Goal: Contribute content: Contribute content

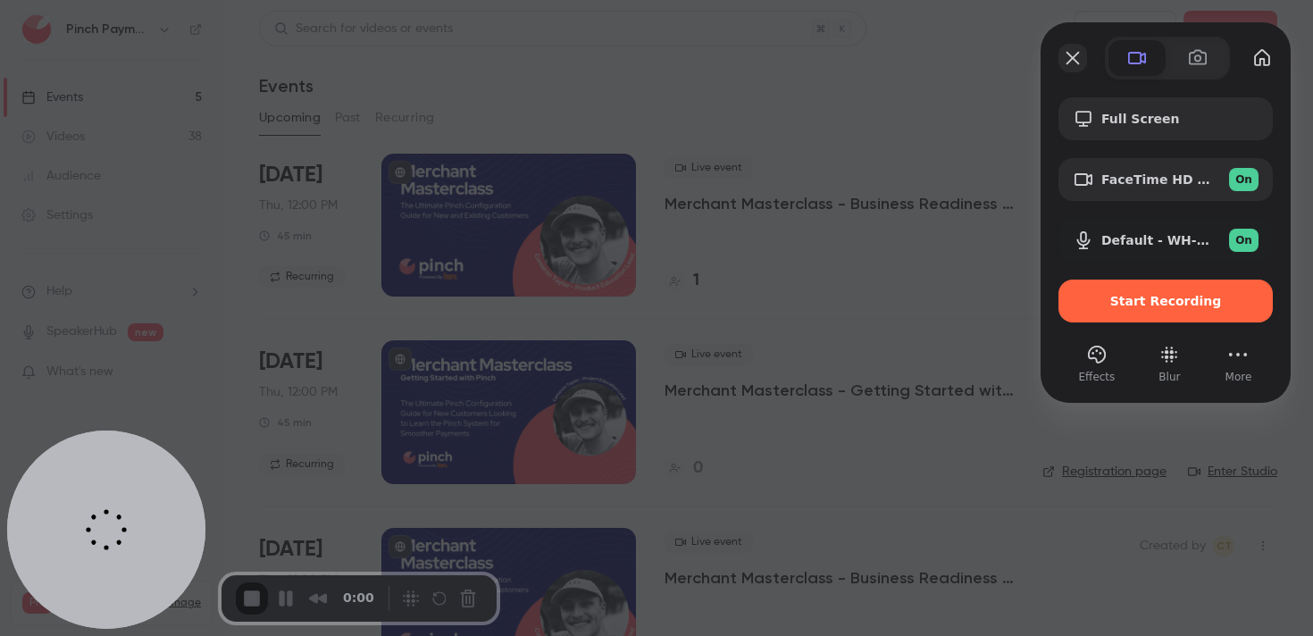
click at [1060, 67] on button "Close" at bounding box center [1072, 58] width 29 height 29
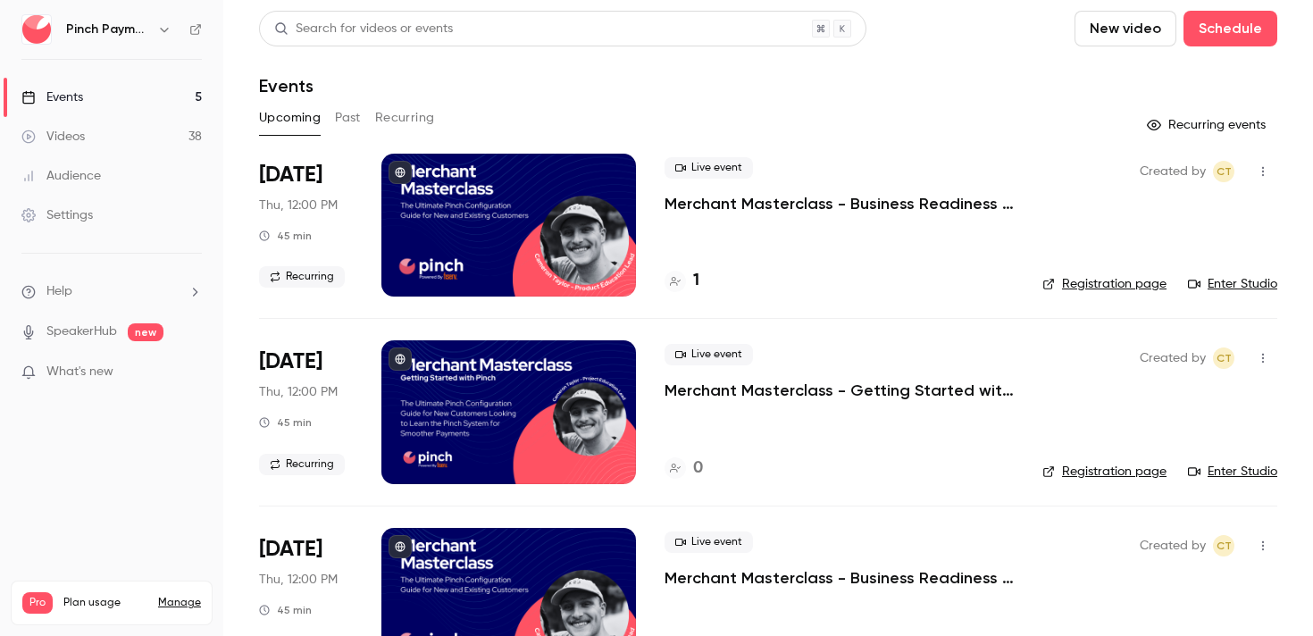
click at [937, 60] on header "Search for videos or events New video Schedule Events" at bounding box center [768, 54] width 1018 height 86
click at [1108, 32] on button "New video" at bounding box center [1125, 29] width 102 height 36
click at [1131, 63] on li "Record" at bounding box center [1176, 77] width 193 height 46
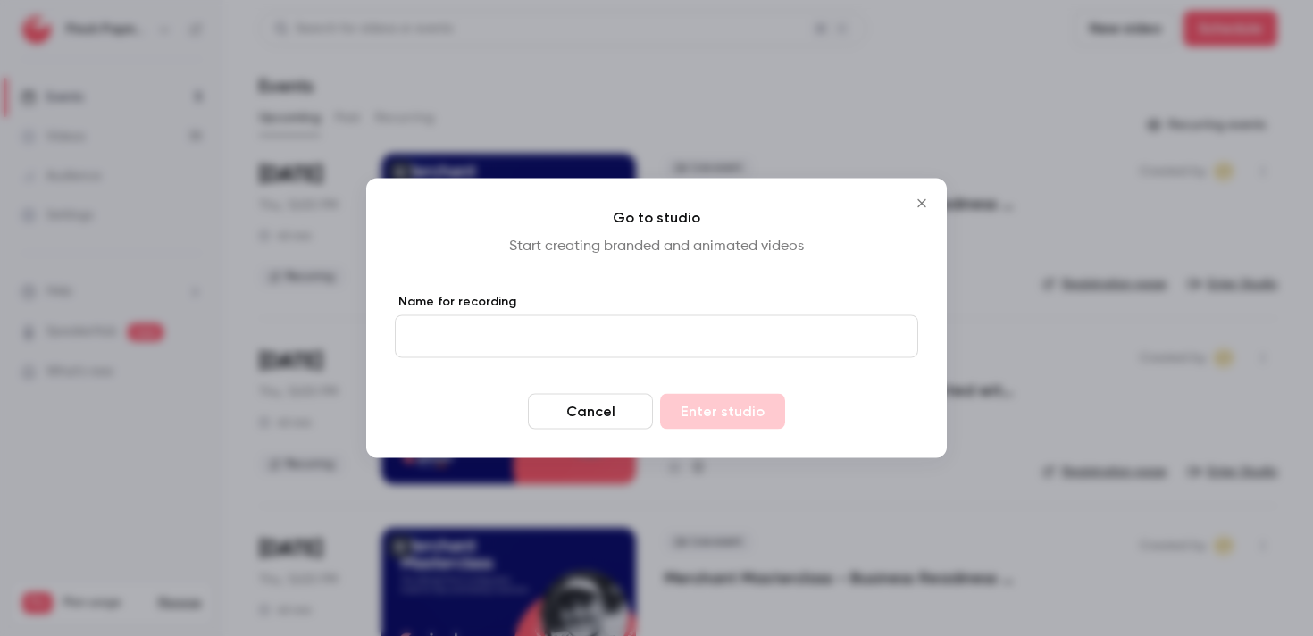
click at [538, 340] on input "Name for recording" at bounding box center [656, 336] width 523 height 43
type input "**********"
click at [738, 414] on button "Enter studio" at bounding box center [722, 412] width 125 height 36
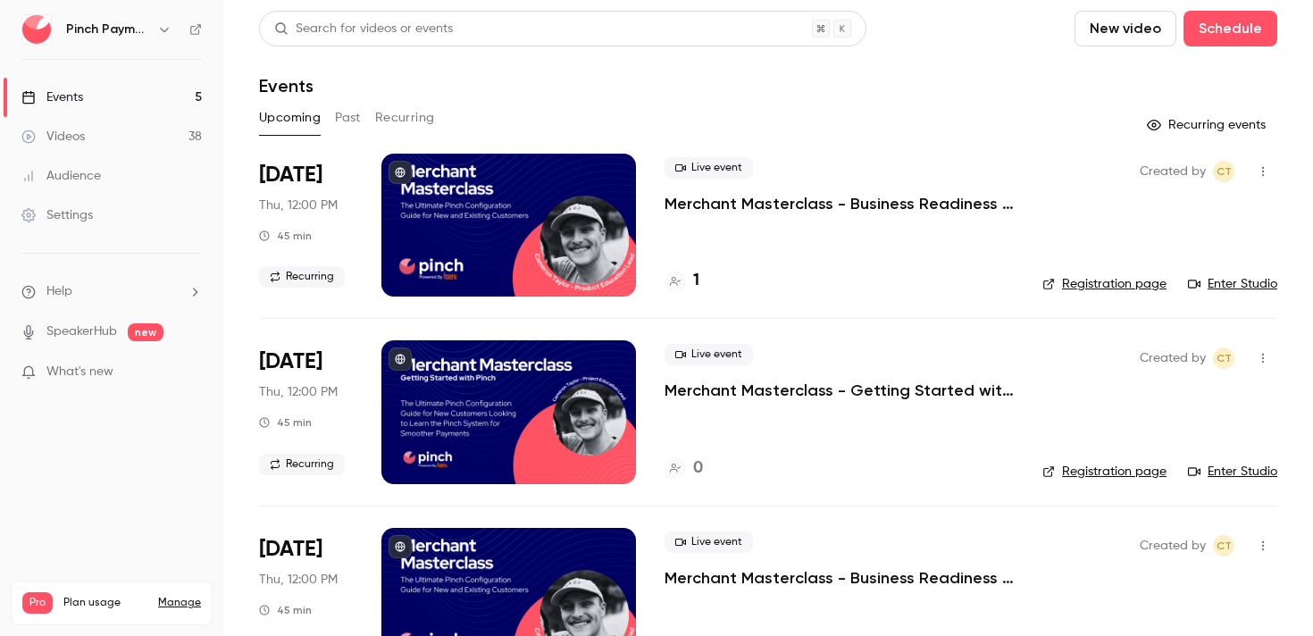
click at [721, 97] on div "Search for videos or events New video Schedule Events Upcoming Past Recurring R…" at bounding box center [768, 539] width 1018 height 1056
